Goal: Task Accomplishment & Management: Use online tool/utility

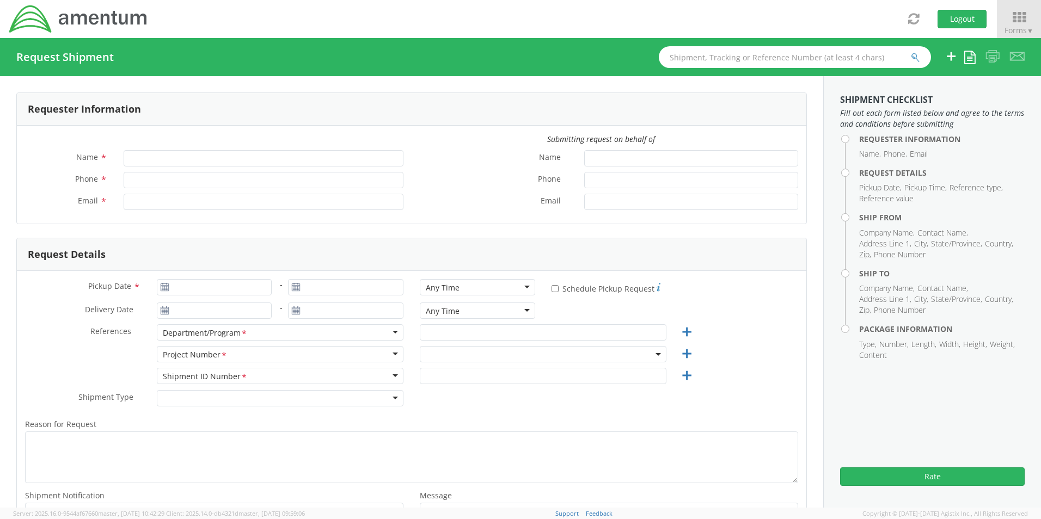
type input "[PERSON_NAME]"
type input "[PHONE_NUMBER]"
type input "[PERSON_NAME][EMAIL_ADDRESS][PERSON_NAME][DOMAIN_NAME]"
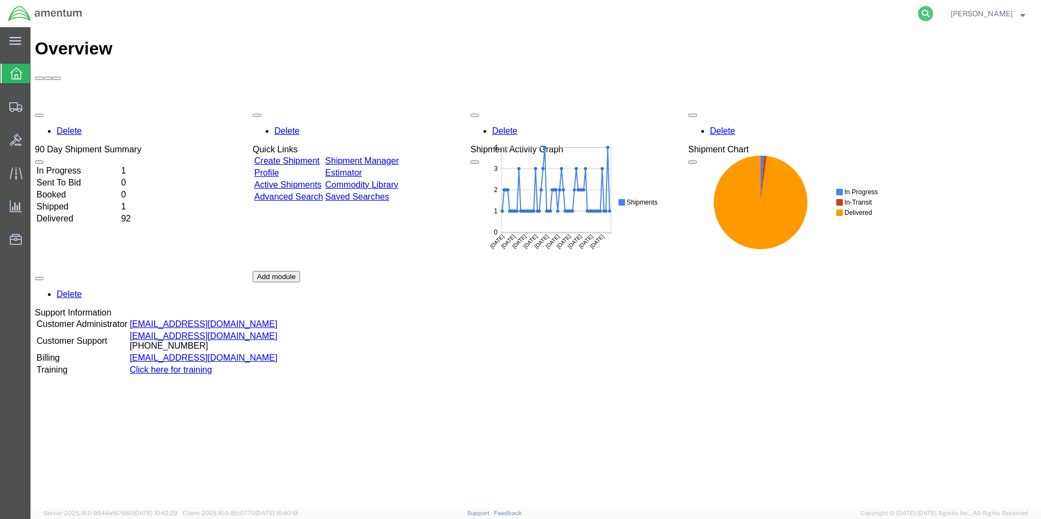
click at [933, 12] on icon at bounding box center [925, 13] width 15 height 15
click at [805, 16] on input "search" at bounding box center [752, 14] width 331 height 26
paste input "S637-25225-0872"
type input "S637-25225-0872"
click at [933, 13] on icon at bounding box center [925, 13] width 15 height 15
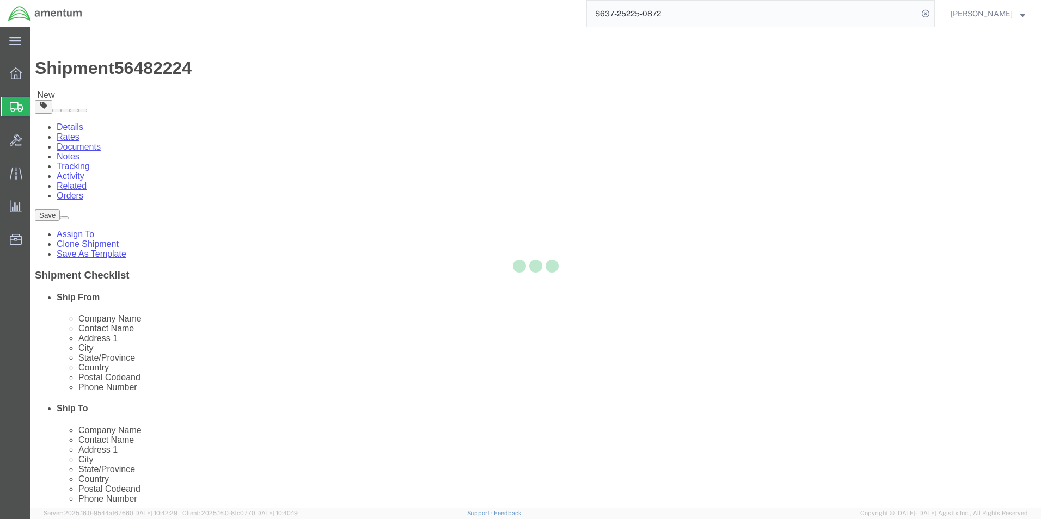
select select "42719"
select select
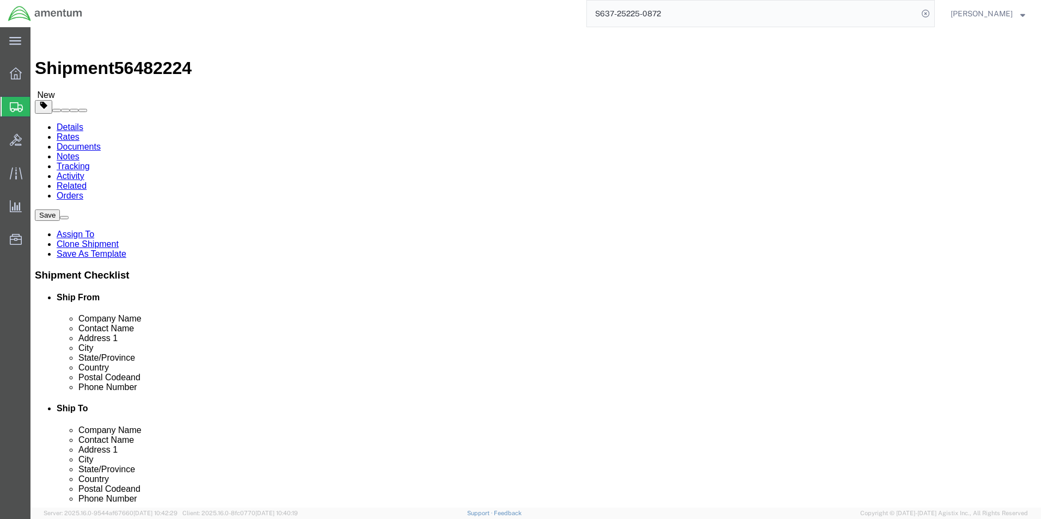
click input "404.767.5800"
click input "404-767.5800"
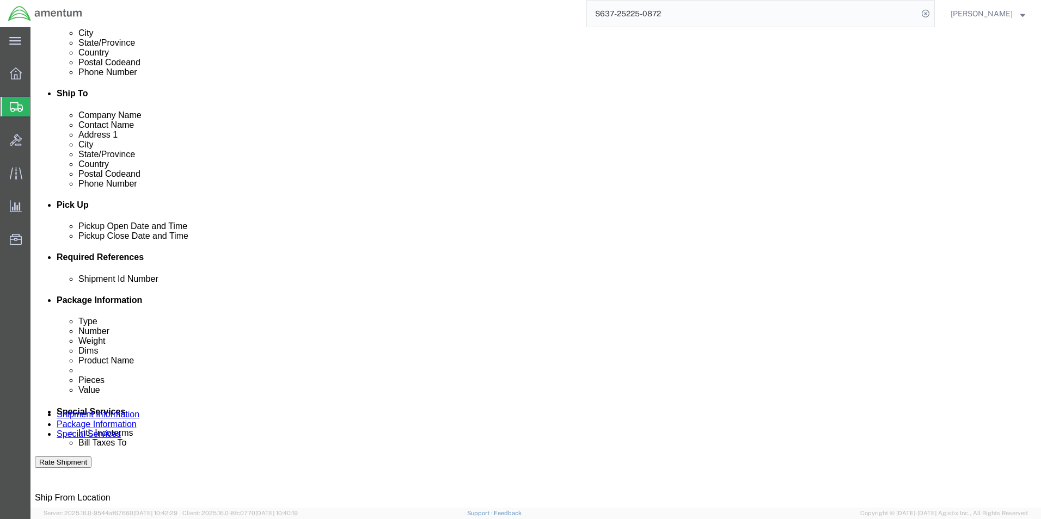
scroll to position [495, 0]
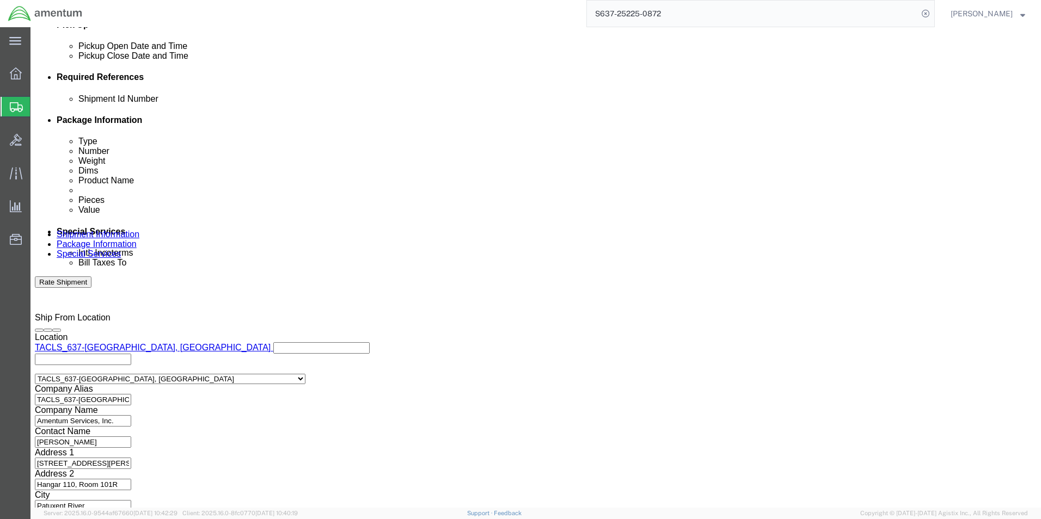
type input "404-767-5800"
click button "Continue"
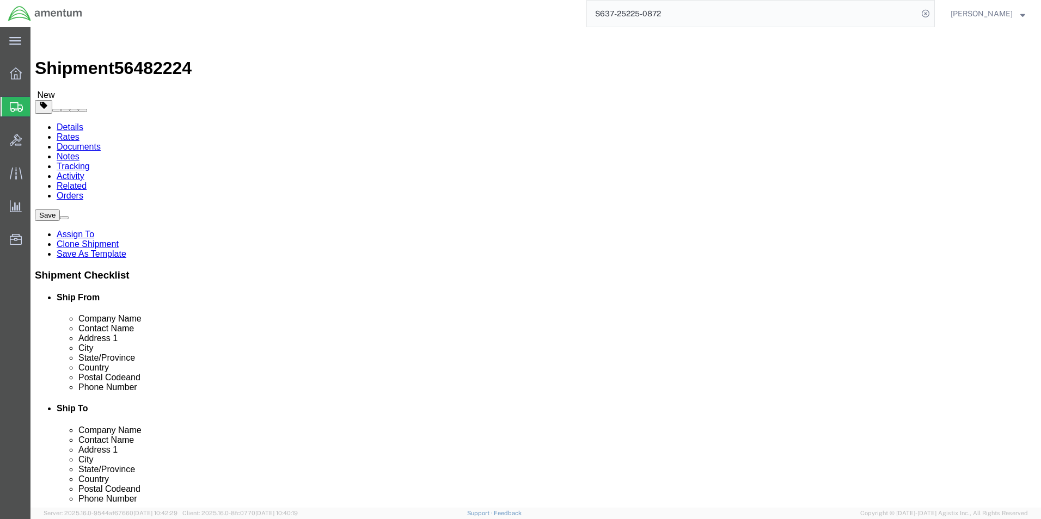
click button "Continue"
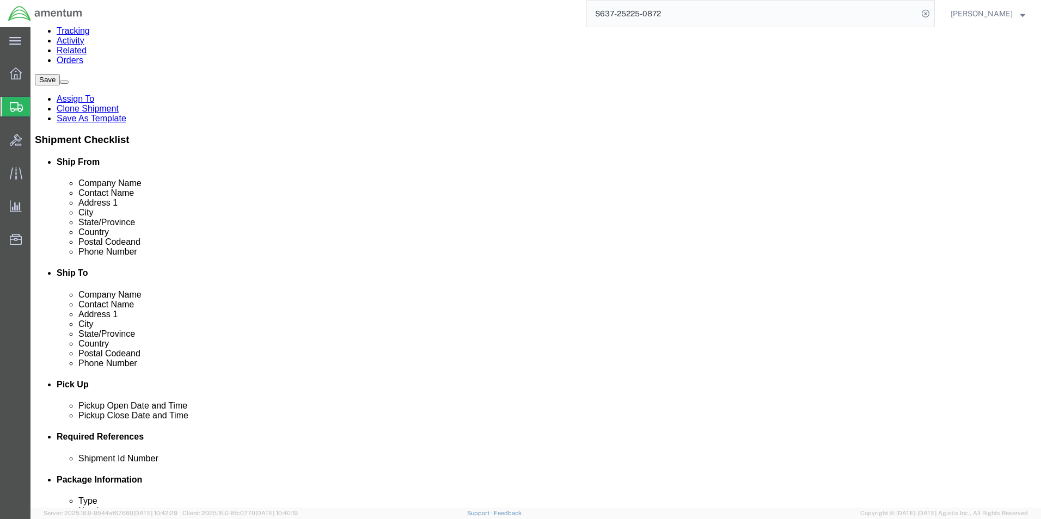
scroll to position [327, 0]
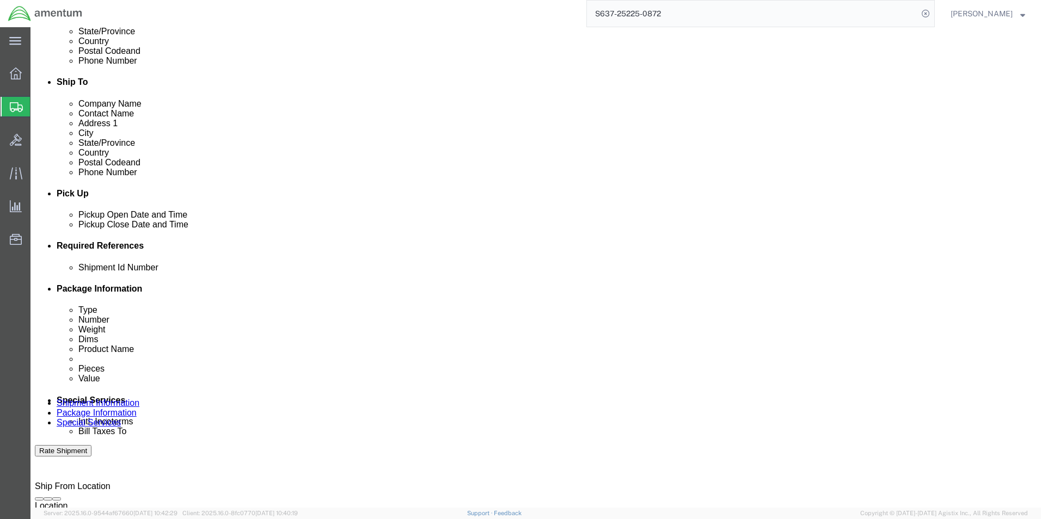
click button "Rate Shipment"
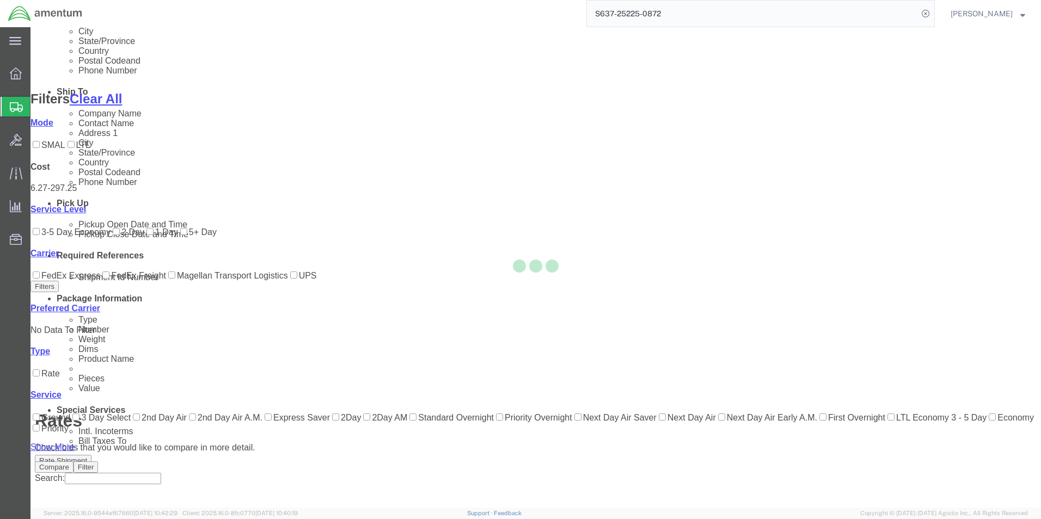
scroll to position [88, 0]
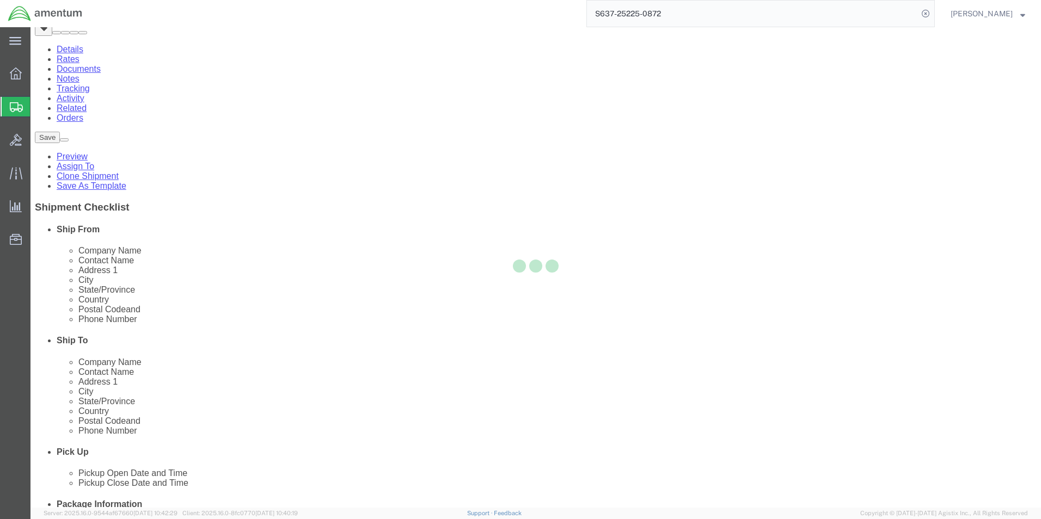
scroll to position [0, 0]
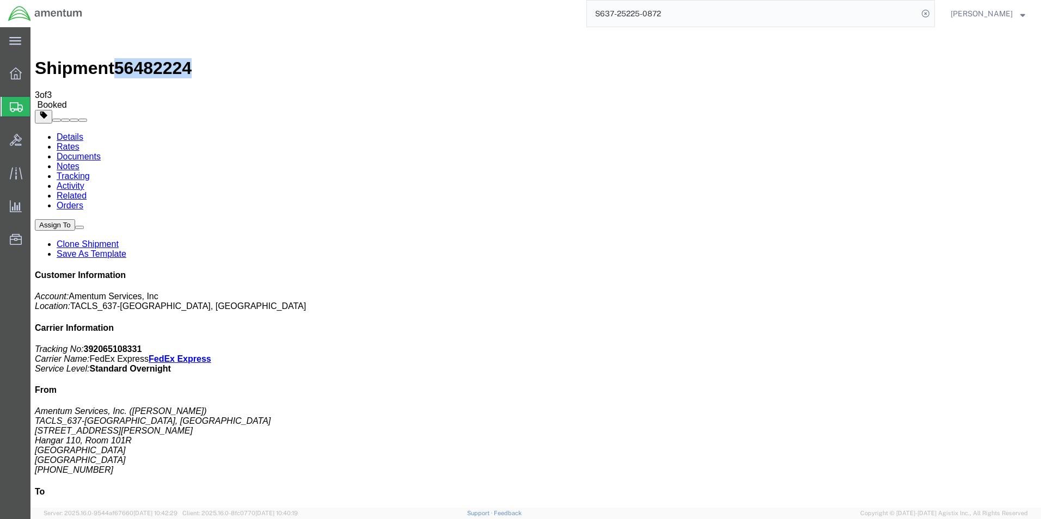
drag, startPoint x: 178, startPoint y: 39, endPoint x: 120, endPoint y: 39, distance: 58.2
click at [120, 58] on h1 "Shipment 56482224" at bounding box center [536, 68] width 1002 height 20
copy span "56482224"
drag, startPoint x: 942, startPoint y: 172, endPoint x: 889, endPoint y: 167, distance: 53.0
click at [889, 345] on p "Tracking No: 392065108331 Carrier Name: FedEx Express FedEx Express Service Lev…" at bounding box center [536, 359] width 1002 height 29
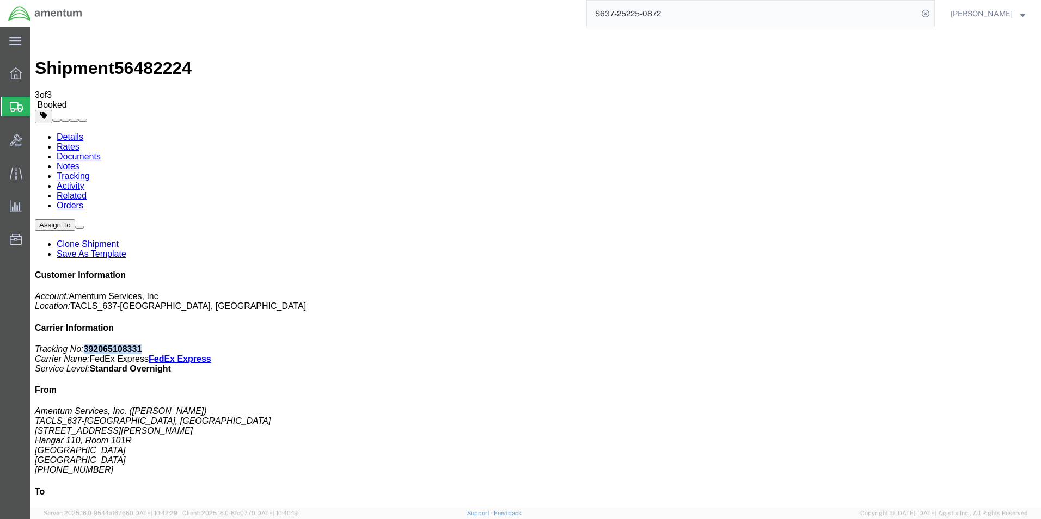
copy b "392065108331"
drag, startPoint x: 454, startPoint y: 193, endPoint x: 524, endPoint y: 302, distance: 130.0
click at [17, 171] on icon at bounding box center [16, 173] width 13 height 13
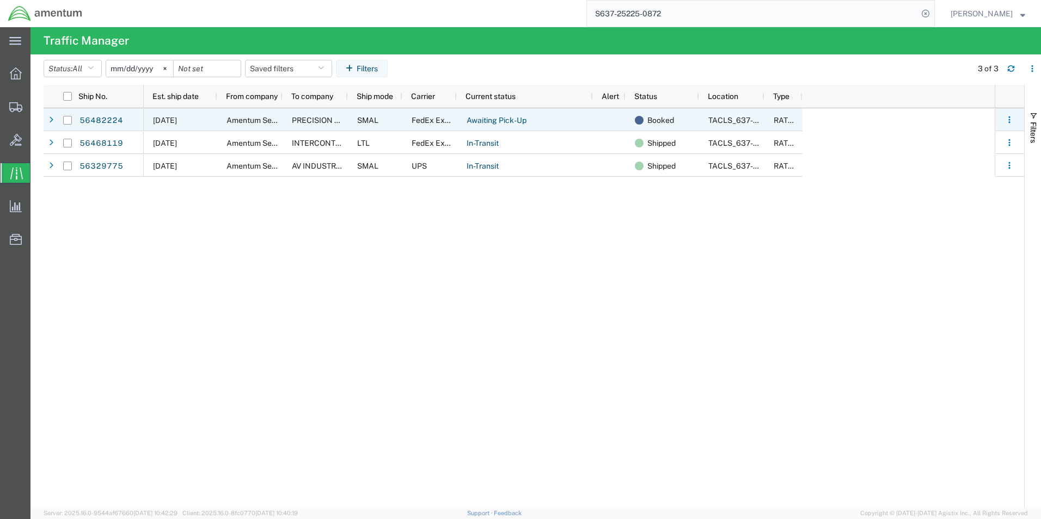
click at [107, 111] on div "56482224" at bounding box center [110, 119] width 65 height 23
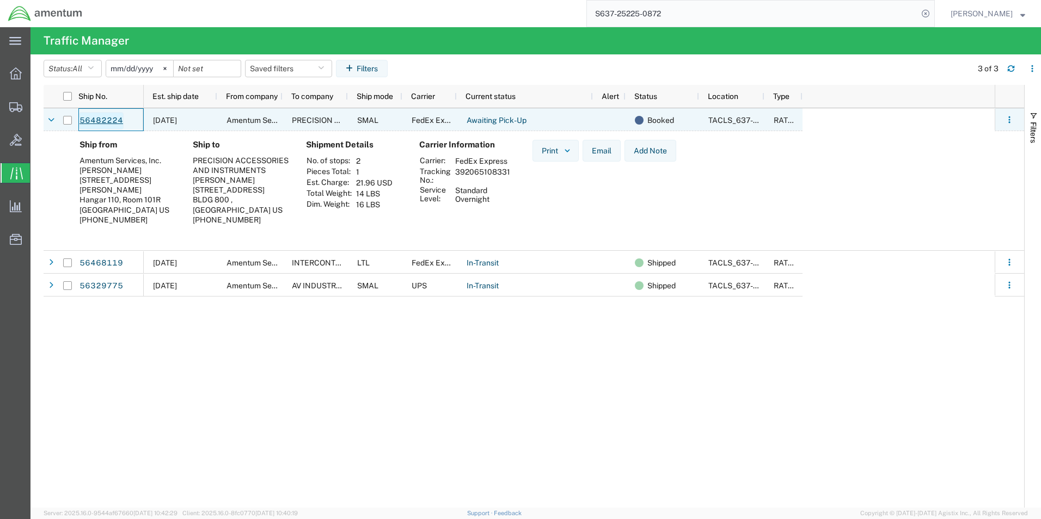
click at [107, 117] on link "56482224" at bounding box center [101, 120] width 45 height 17
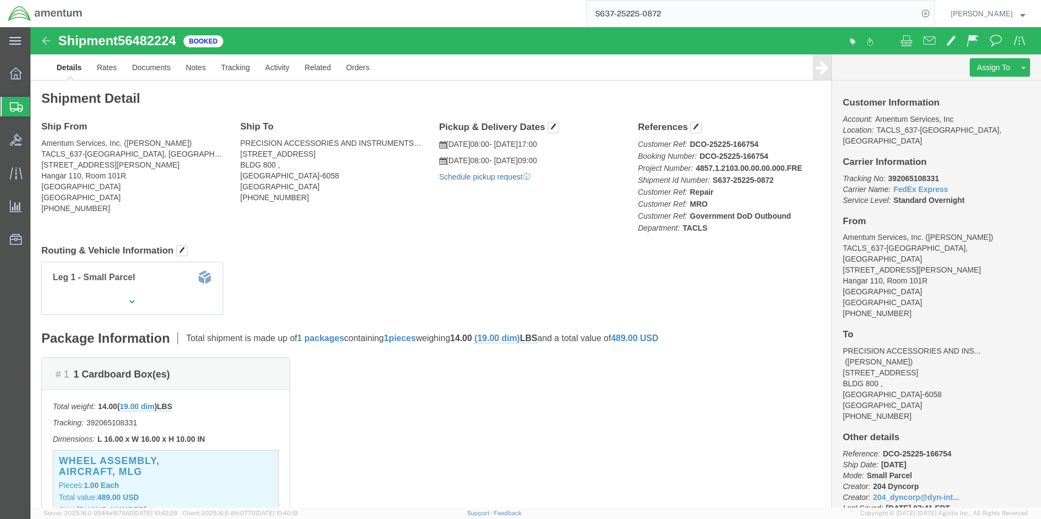
click link "Schedule pickup request"
